Goal: Information Seeking & Learning: Find specific fact

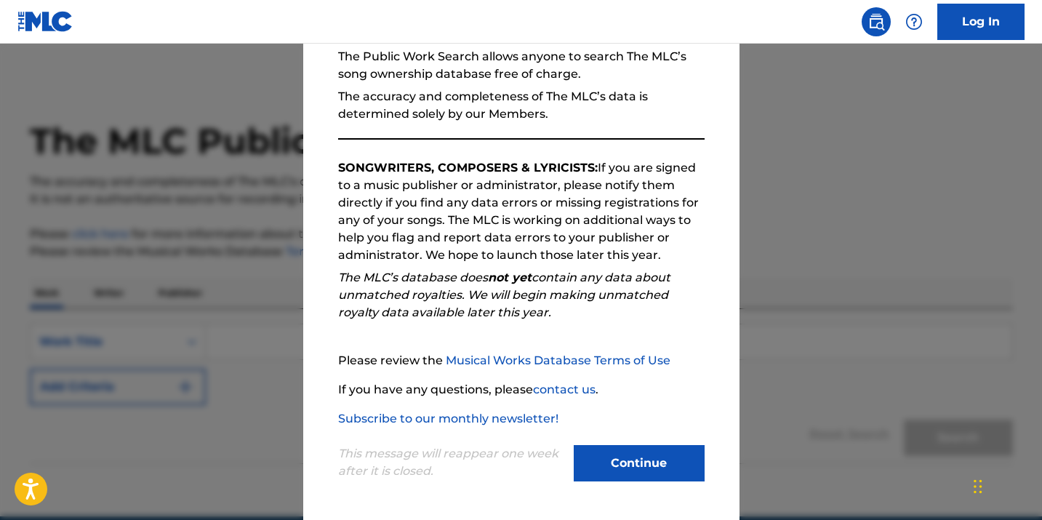
scroll to position [145, 0]
click at [644, 456] on button "Continue" at bounding box center [639, 463] width 131 height 36
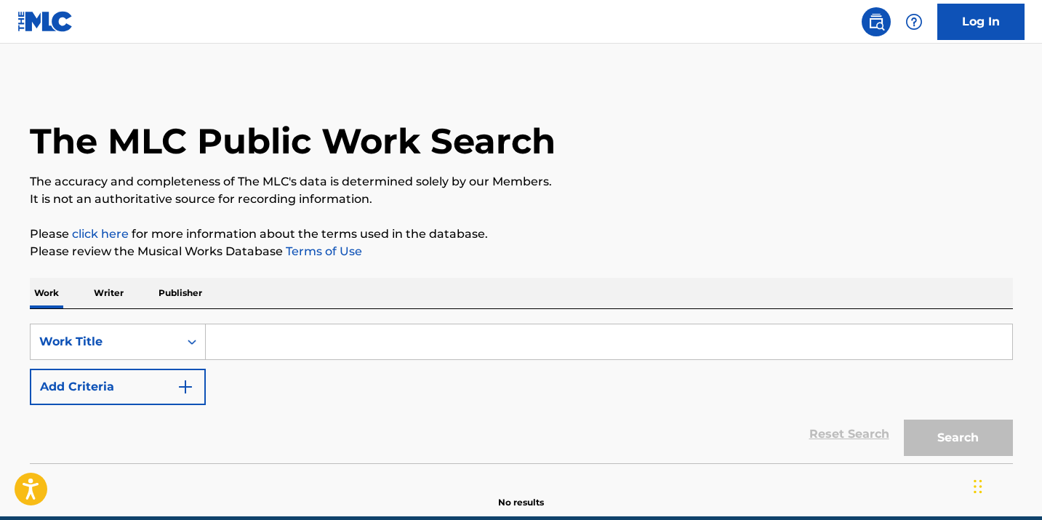
click at [272, 344] on input "Search Form" at bounding box center [609, 341] width 807 height 35
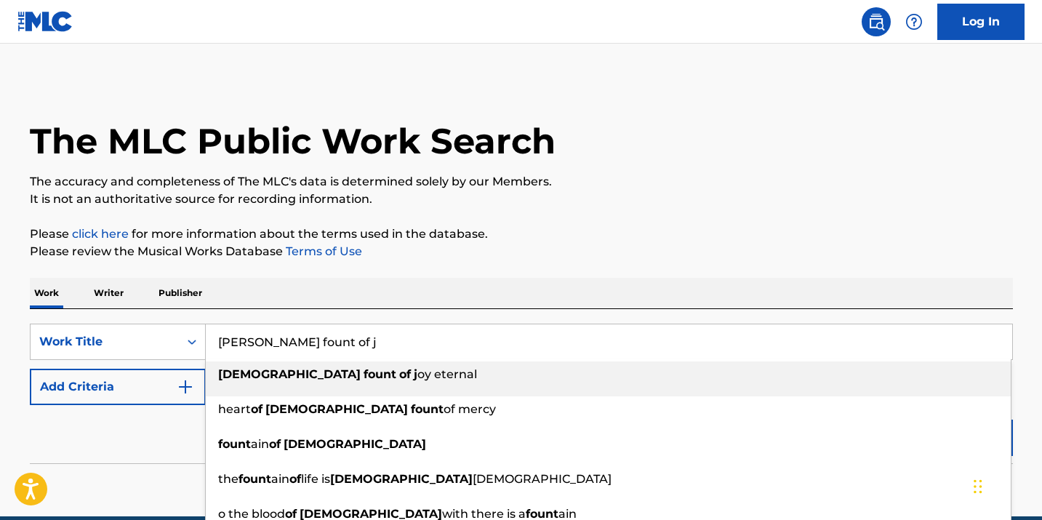
type input "[PERSON_NAME] fount of j"
click at [364, 380] on strong "fount" at bounding box center [380, 374] width 33 height 14
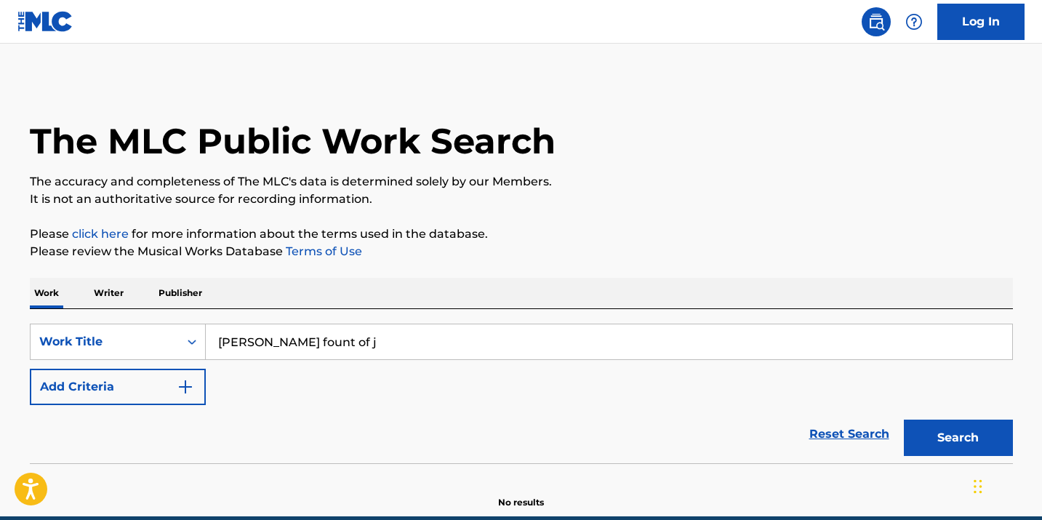
click at [953, 442] on button "Search" at bounding box center [958, 438] width 109 height 36
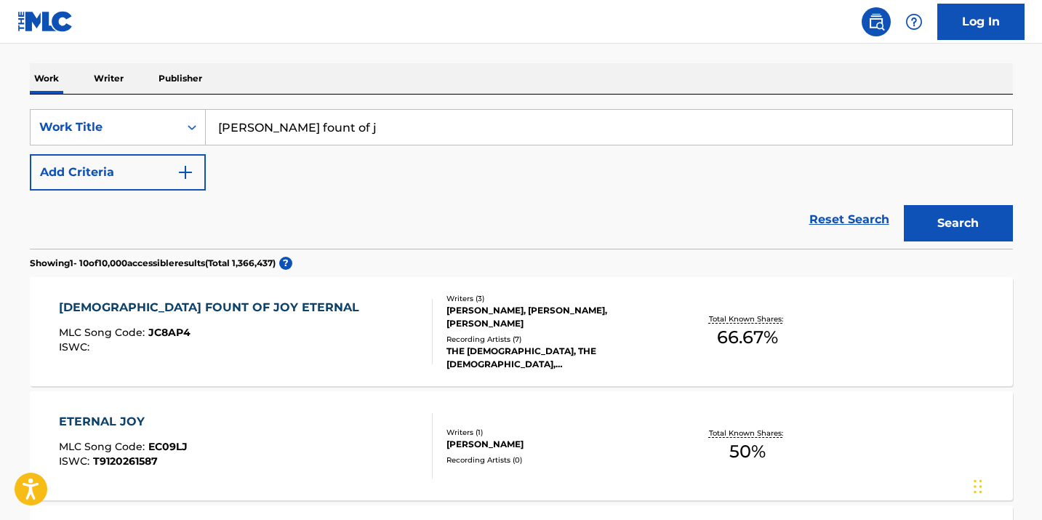
scroll to position [220, 0]
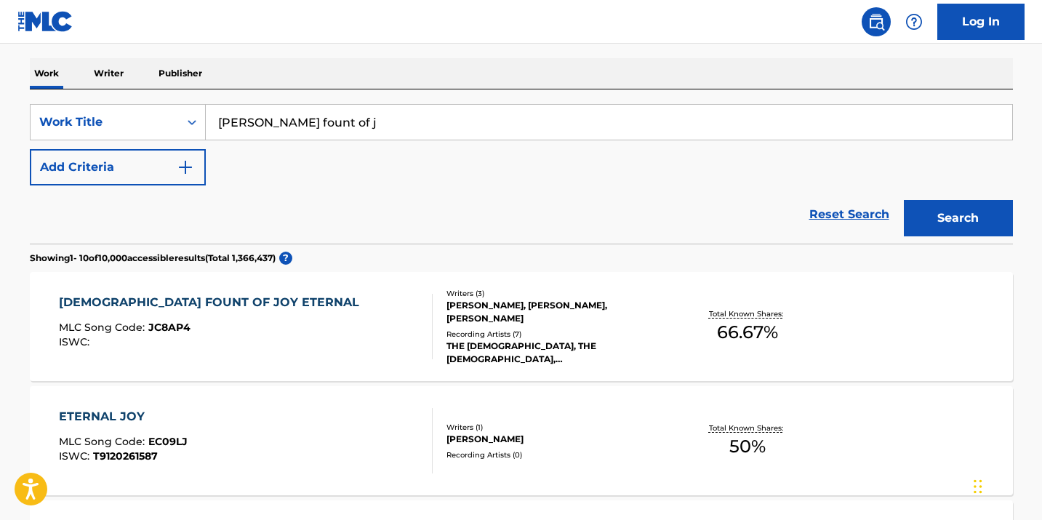
click at [599, 342] on div "THE [DEMOGRAPHIC_DATA], THE [DEMOGRAPHIC_DATA], [DEMOGRAPHIC_DATA], [DEMOGRAPHI…" at bounding box center [557, 353] width 220 height 26
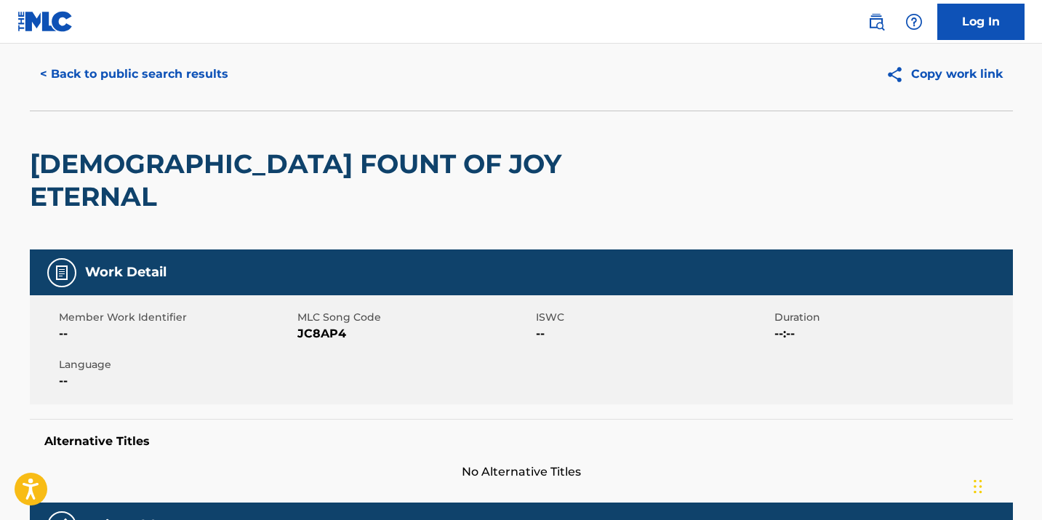
scroll to position [58, 0]
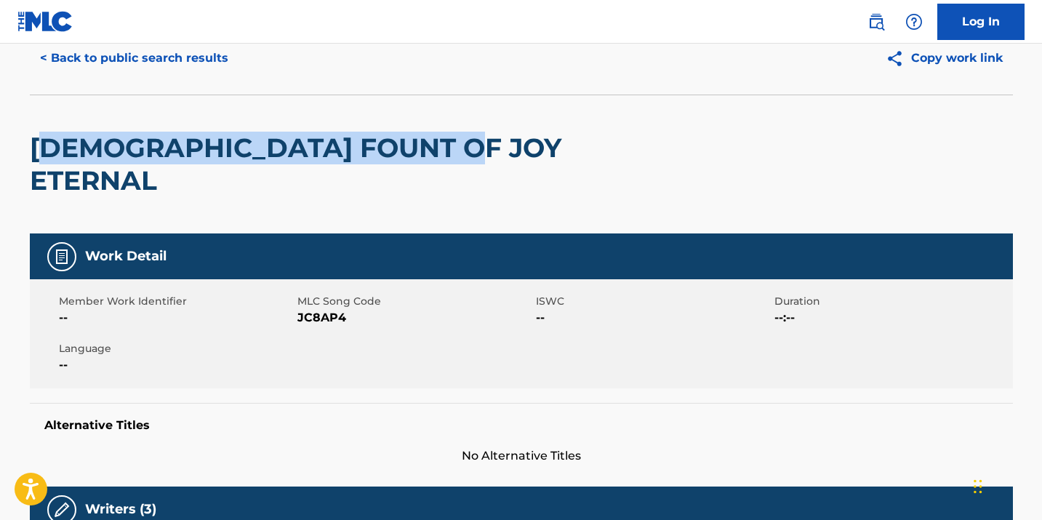
drag, startPoint x: 37, startPoint y: 140, endPoint x: 456, endPoint y: 135, distance: 418.9
click at [456, 135] on h2 "[DEMOGRAPHIC_DATA] FOUNT OF JOY ETERNAL" at bounding box center [325, 164] width 590 height 65
click at [477, 145] on div "[DEMOGRAPHIC_DATA] FOUNT OF JOY ETERNAL" at bounding box center [521, 164] width 983 height 139
drag, startPoint x: 456, startPoint y: 145, endPoint x: 26, endPoint y: 142, distance: 429.8
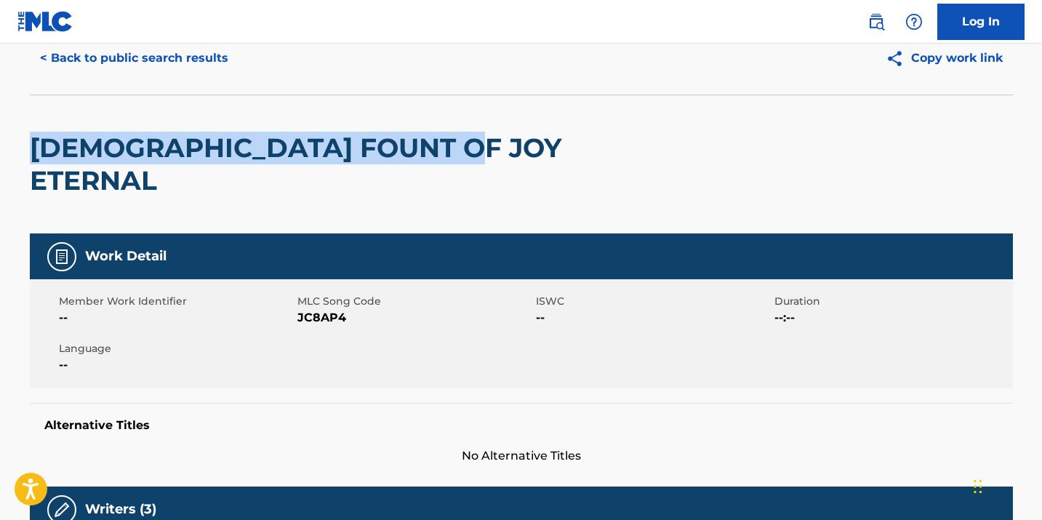
click at [81, 149] on h2 "[DEMOGRAPHIC_DATA] FOUNT OF JOY ETERNAL" at bounding box center [325, 164] width 590 height 65
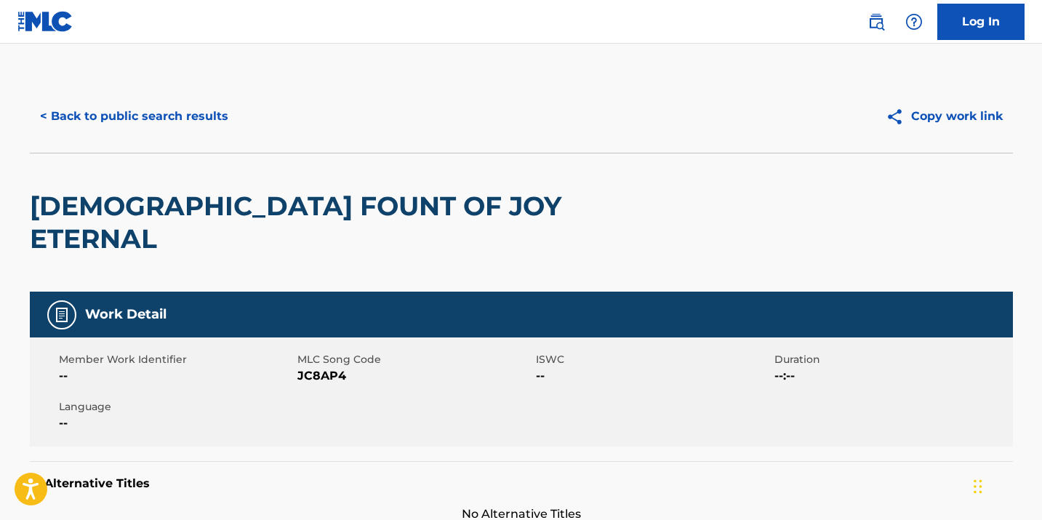
scroll to position [0, 0]
